Goal: Information Seeking & Learning: Learn about a topic

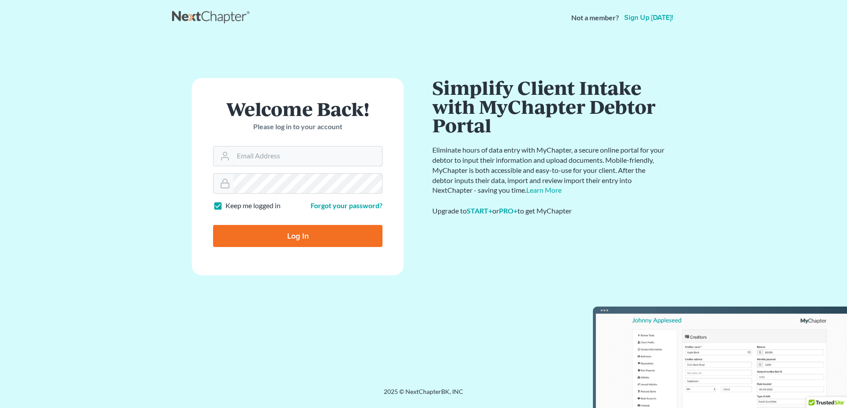
type input "rdawson@lasp.org"
click at [327, 236] on input "Log In" at bounding box center [297, 236] width 169 height 22
type input "Thinking..."
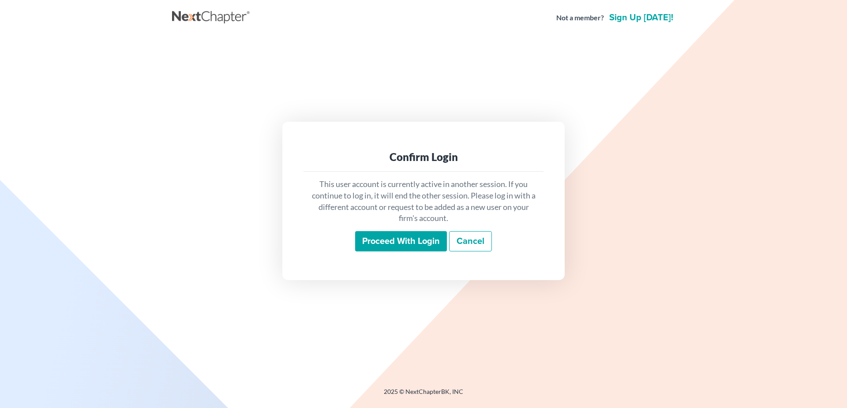
click at [404, 239] on input "Proceed with login" at bounding box center [401, 241] width 92 height 20
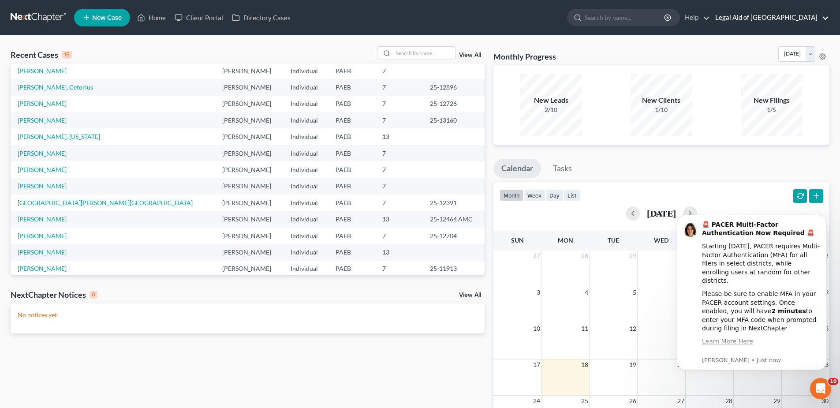
click at [826, 20] on link "Legal Aid of [GEOGRAPHIC_DATA]" at bounding box center [770, 18] width 118 height 16
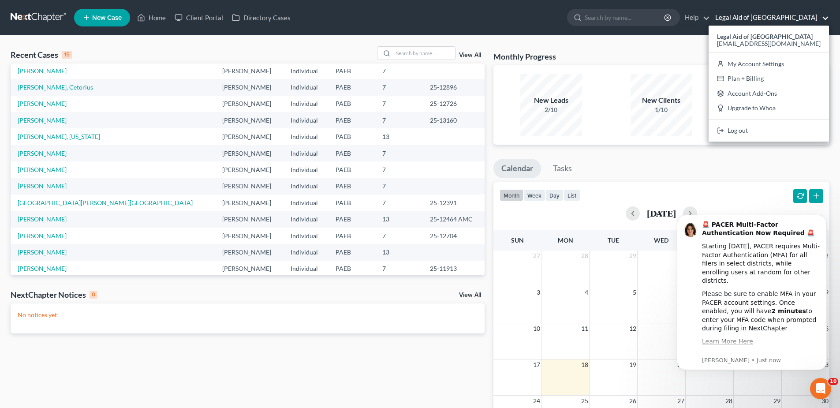
click at [826, 20] on link "Legal Aid of [GEOGRAPHIC_DATA]" at bounding box center [770, 18] width 118 height 16
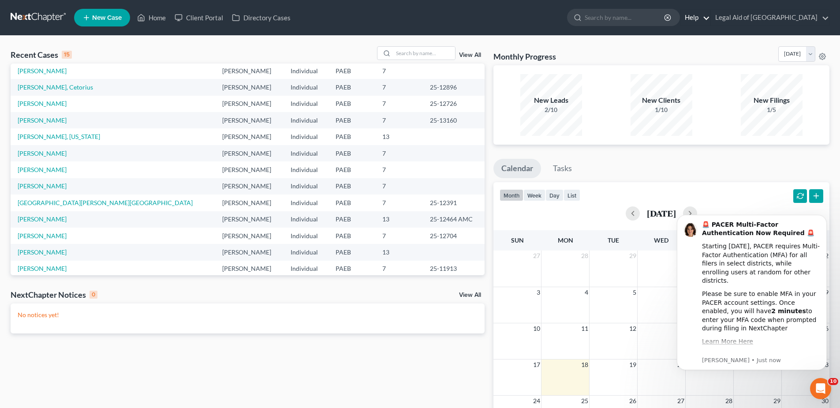
click at [710, 19] on link "Help" at bounding box center [696, 18] width 30 height 16
click at [686, 48] on link "Webinars" at bounding box center [675, 51] width 70 height 15
click at [710, 20] on link "Help" at bounding box center [696, 18] width 30 height 16
click at [695, 52] on link "Webinars" at bounding box center [675, 51] width 70 height 15
